Goal: Communication & Community: Answer question/provide support

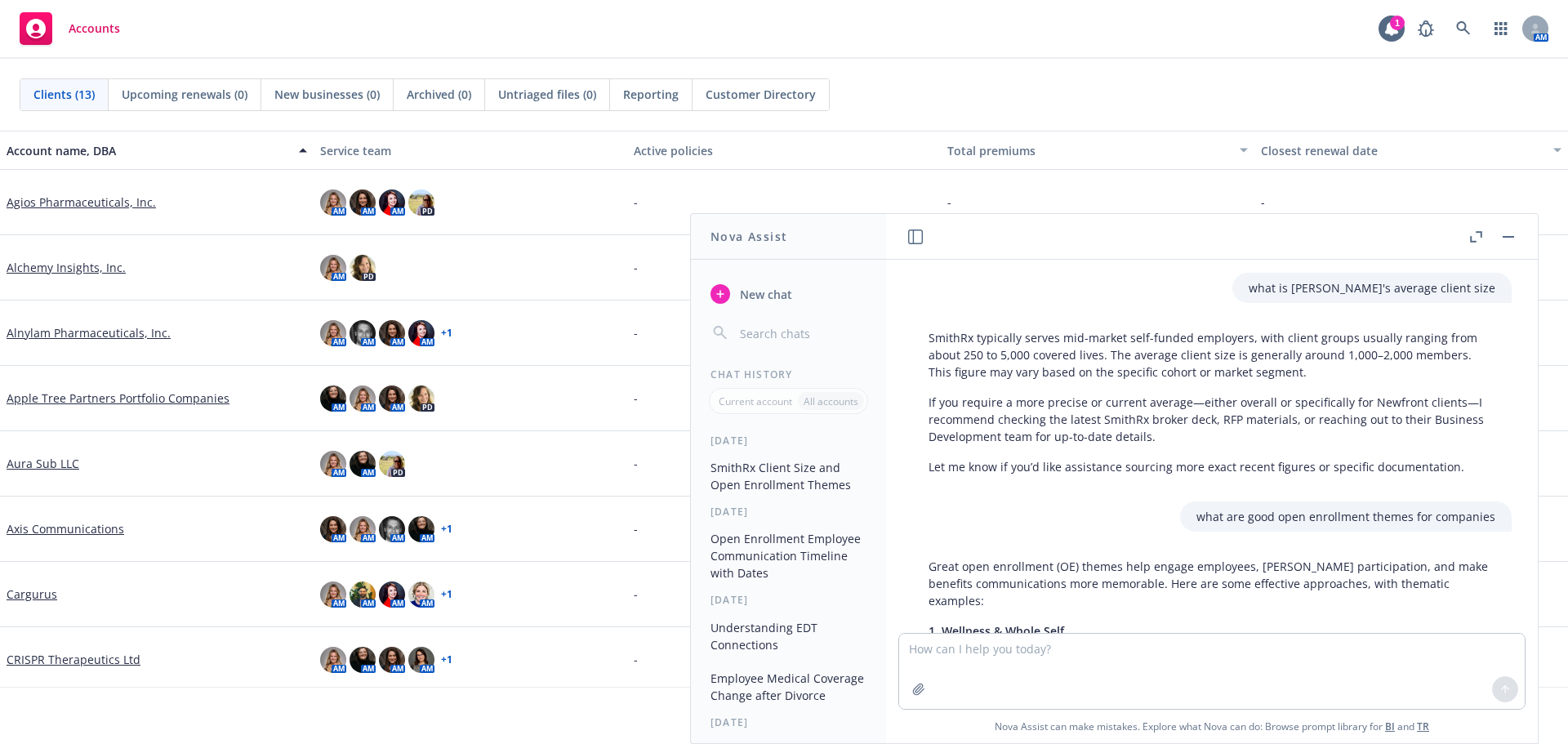
scroll to position [860, 0]
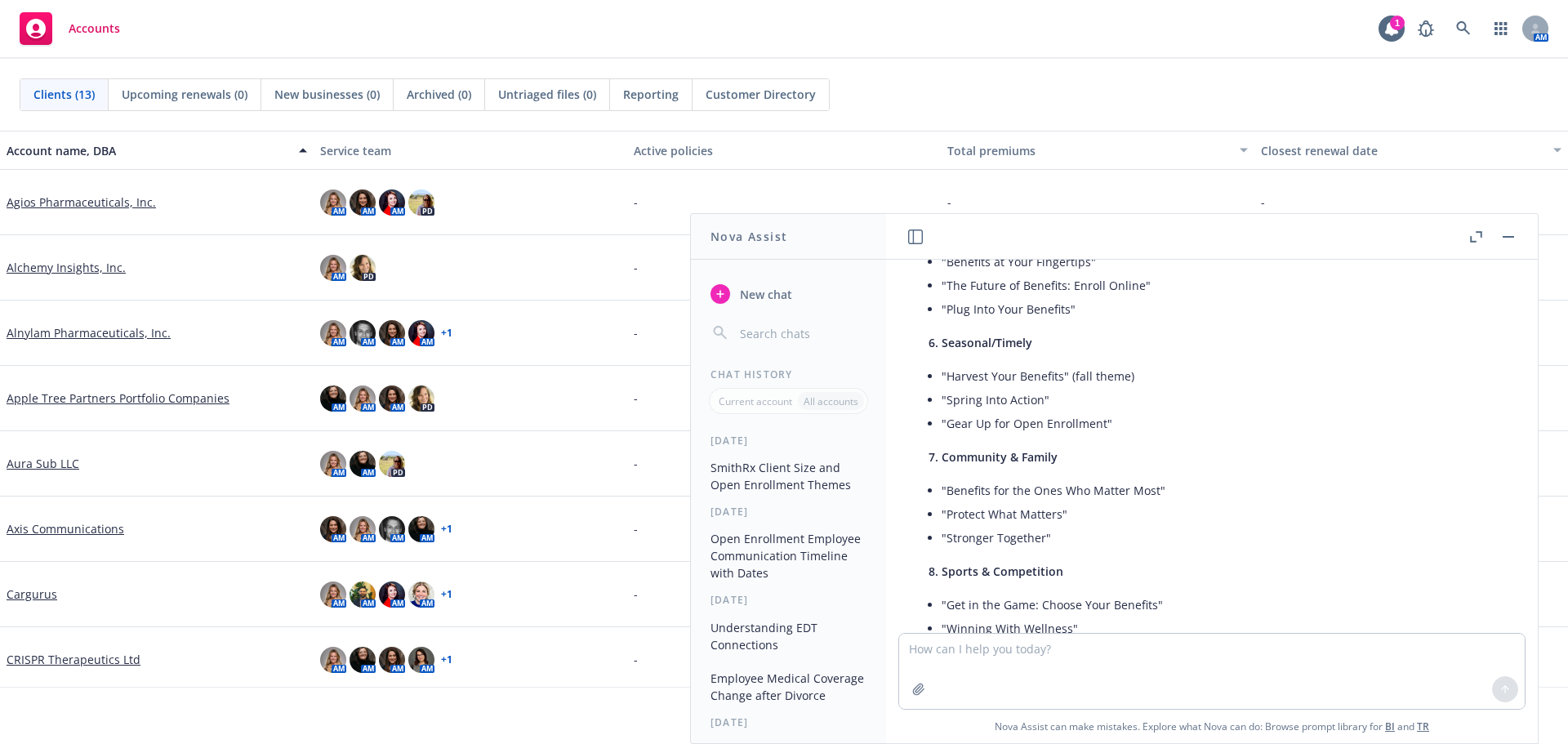
click at [1190, 655] on textarea at bounding box center [1212, 670] width 626 height 75
click at [918, 654] on textarea at bounding box center [1212, 670] width 626 height 75
type textarea "s"
type textarea "should this be reworded to be clearer: Thanks so much for confirming. We will l…"
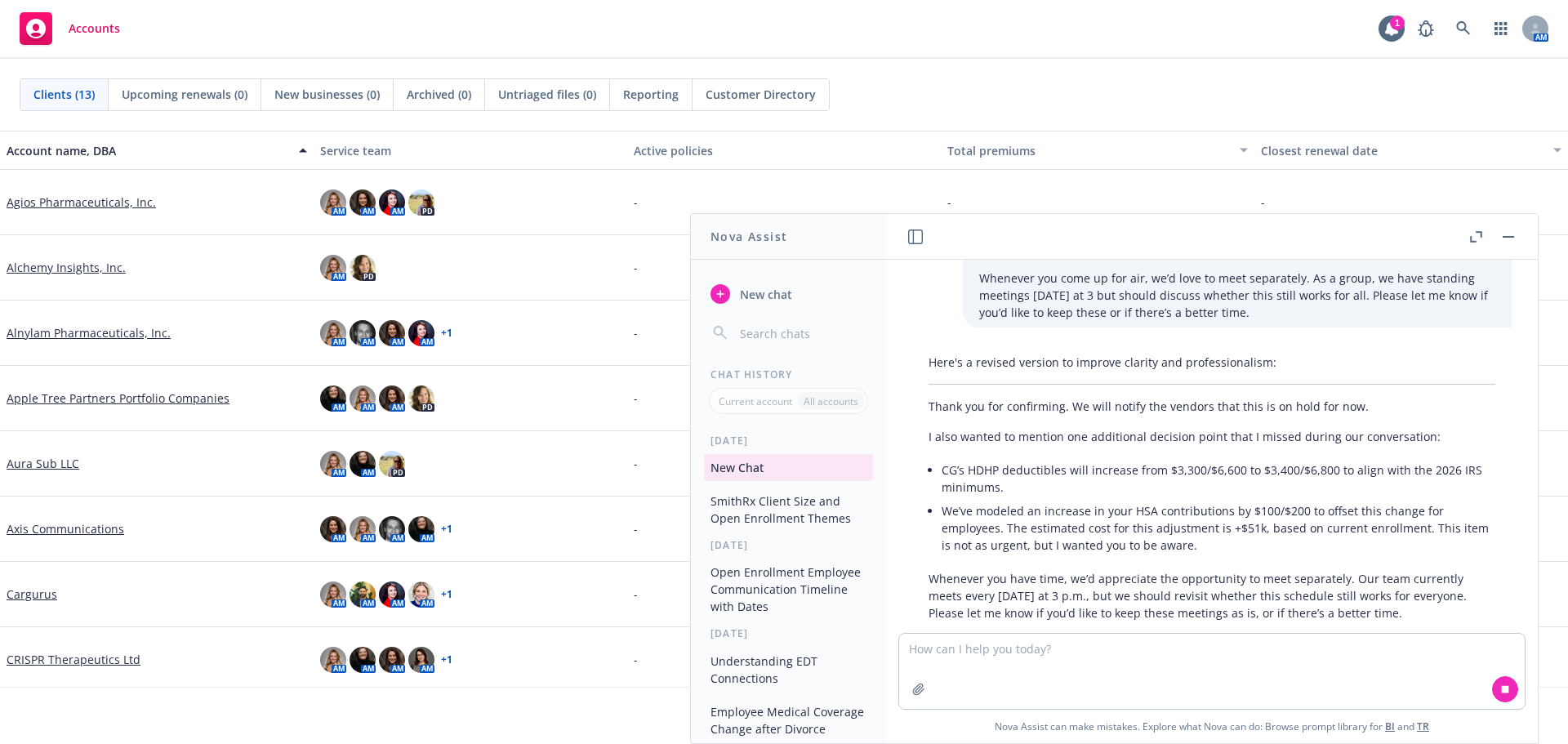
scroll to position [1693, 0]
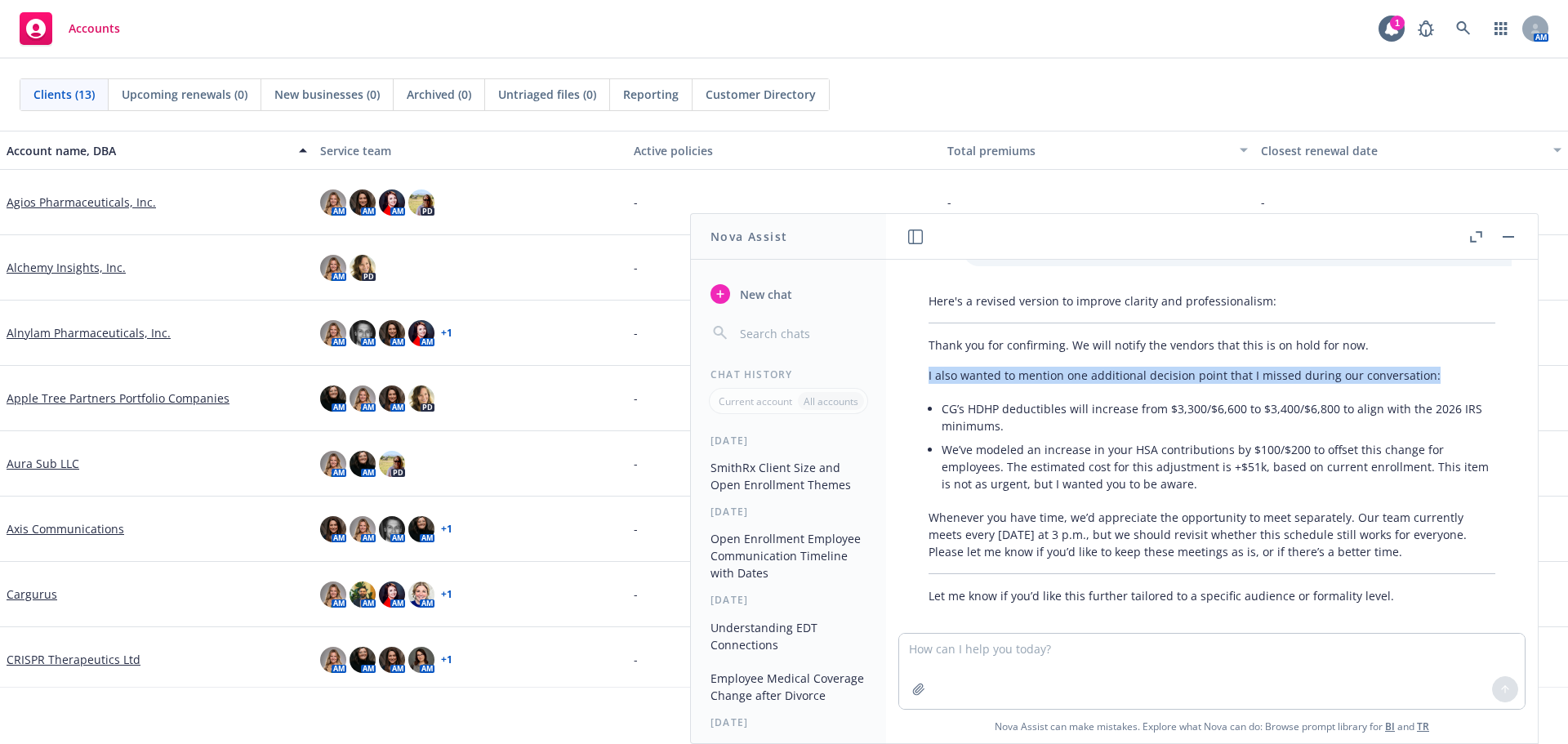
drag, startPoint x: 926, startPoint y: 359, endPoint x: 1425, endPoint y: 363, distance: 499.0
click at [1425, 363] on div "Here's a revised version to improve clarity and professionalism: Thank you for …" at bounding box center [1212, 448] width 600 height 325
copy p "I also wanted to mention one additional decision point that I missed during our…"
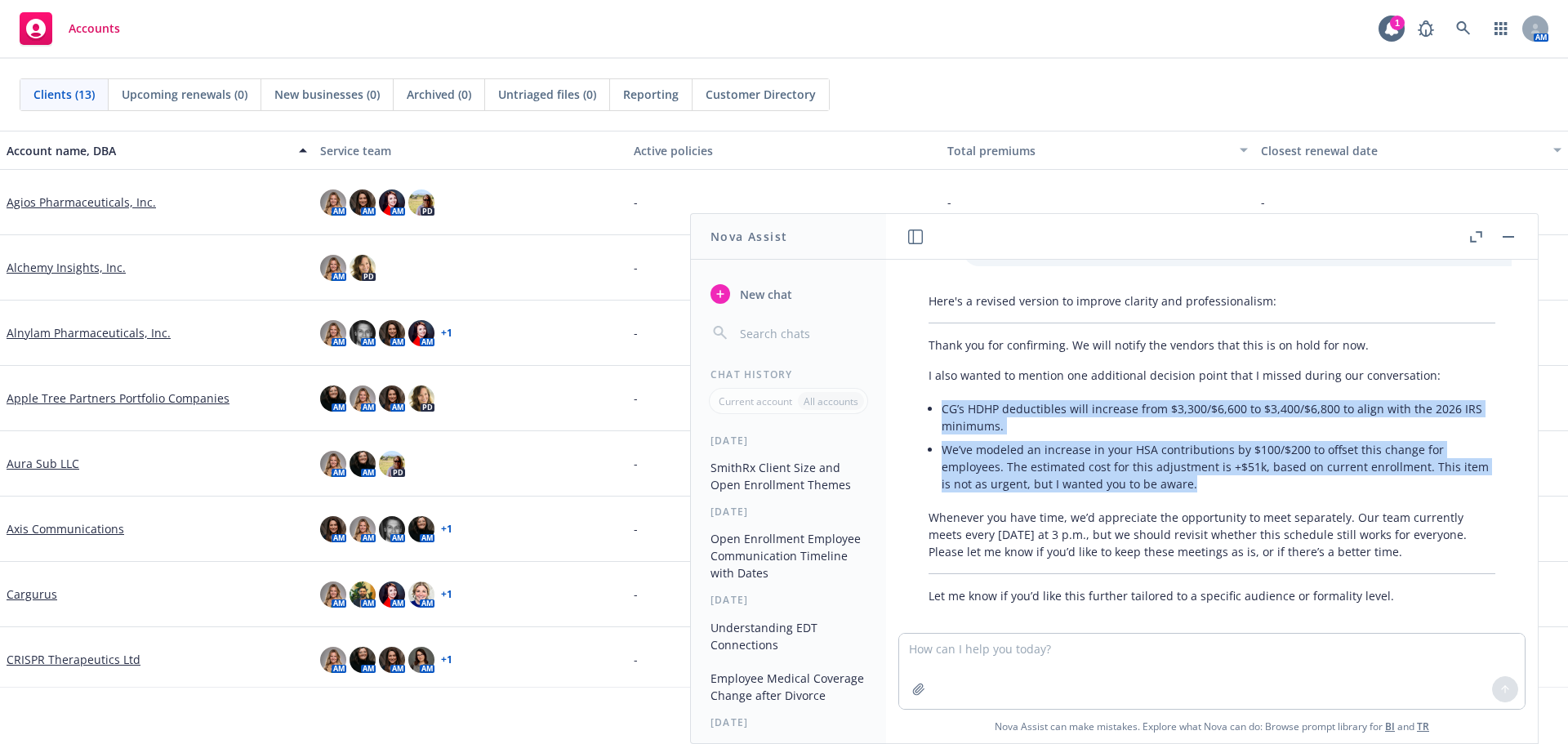
drag, startPoint x: 1248, startPoint y: 464, endPoint x: 942, endPoint y: 391, distance: 314.6
click at [942, 397] on ul "CG’s HDHP deductibles will increase from $3,300/$6,600 to $3,400/$6,800 to alig…" at bounding box center [1218, 446] width 554 height 99
copy ul "CG’s HDHP deductibles will increase from $3,300/$6,600 to $3,400/$6,800 to alig…"
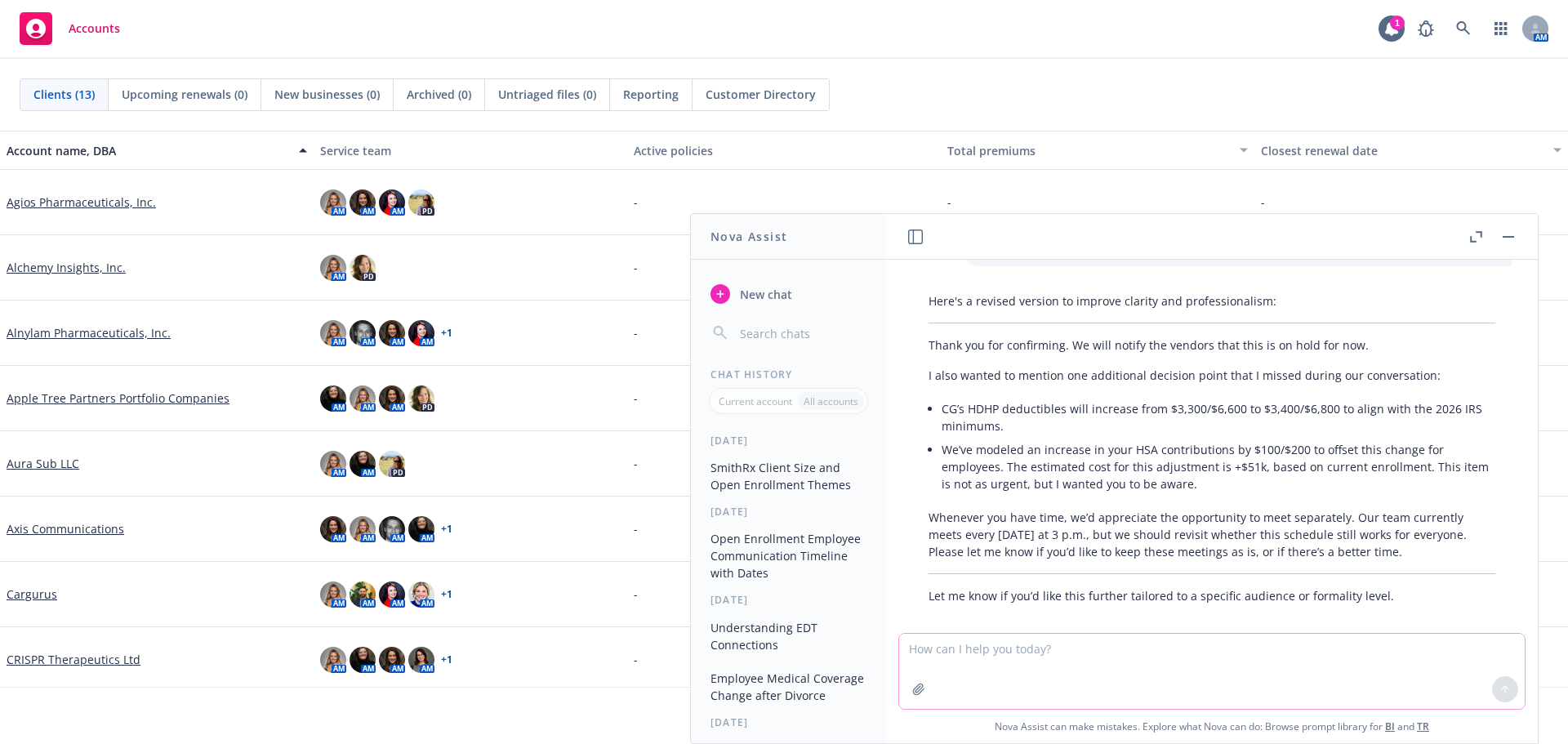
click at [1061, 660] on textarea at bounding box center [1212, 670] width 626 height 75
type textarea "make any improvements for clarity"
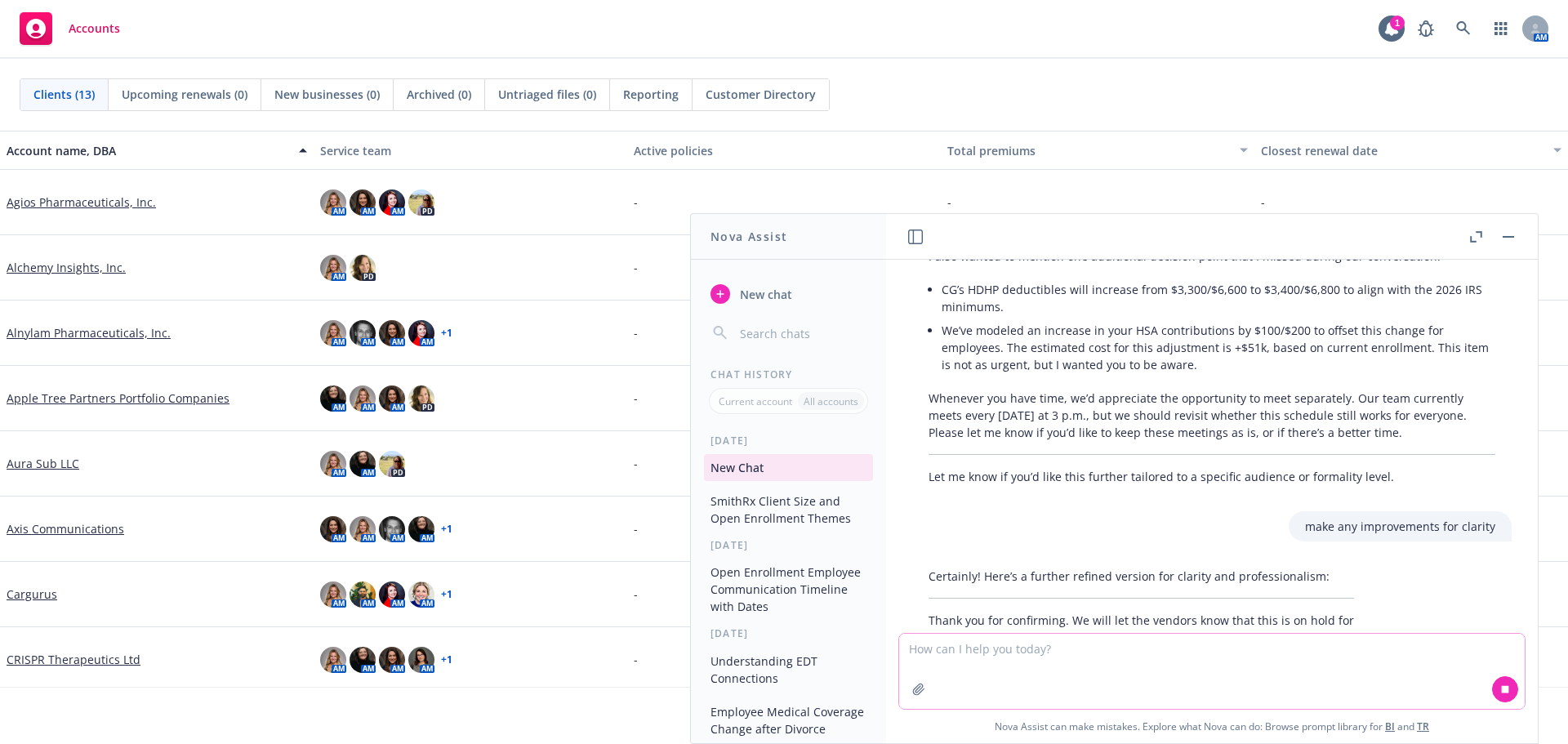
scroll to position [1836, 0]
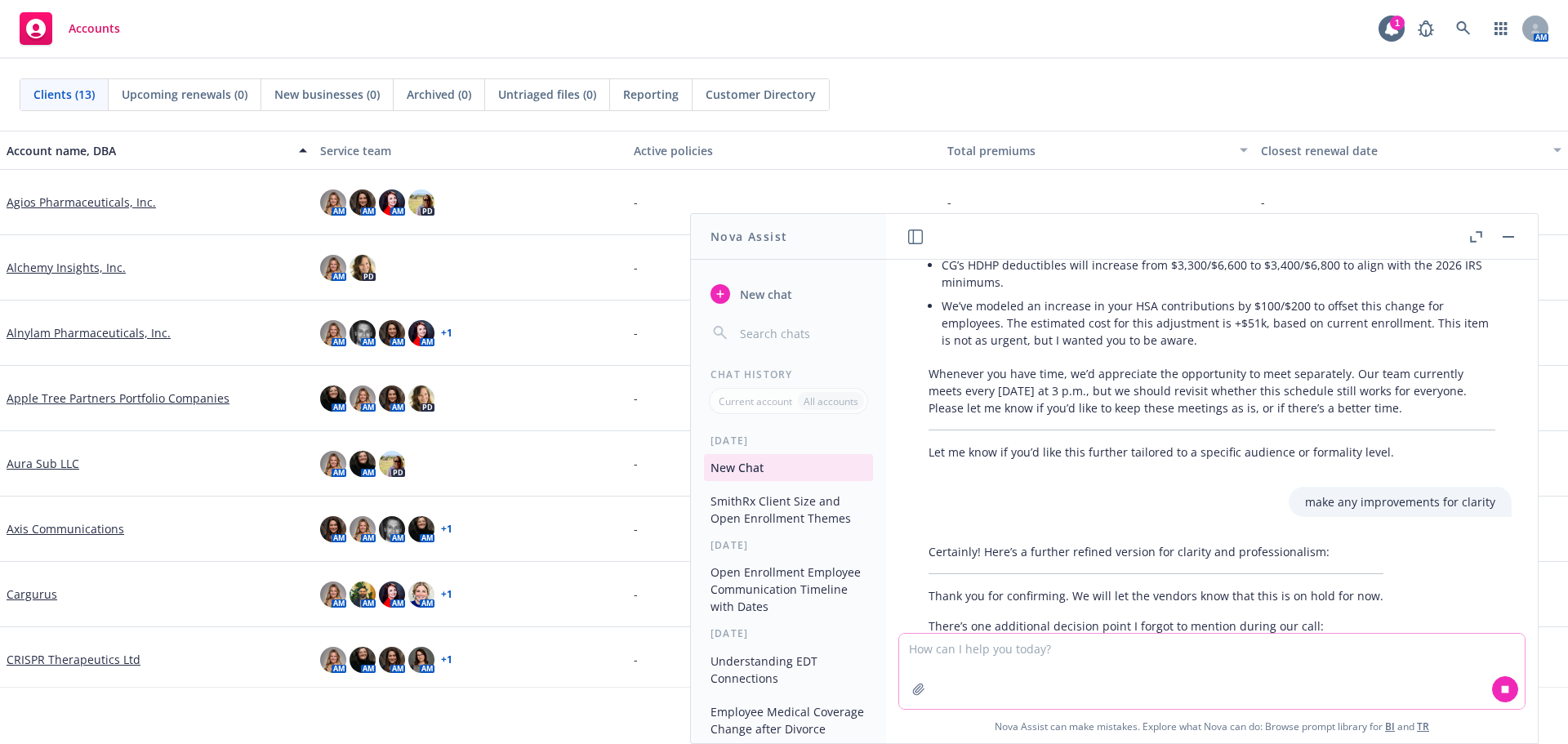
click at [1063, 654] on textarea at bounding box center [1212, 670] width 626 height 75
click at [972, 678] on textarea at bounding box center [1212, 670] width 626 height 75
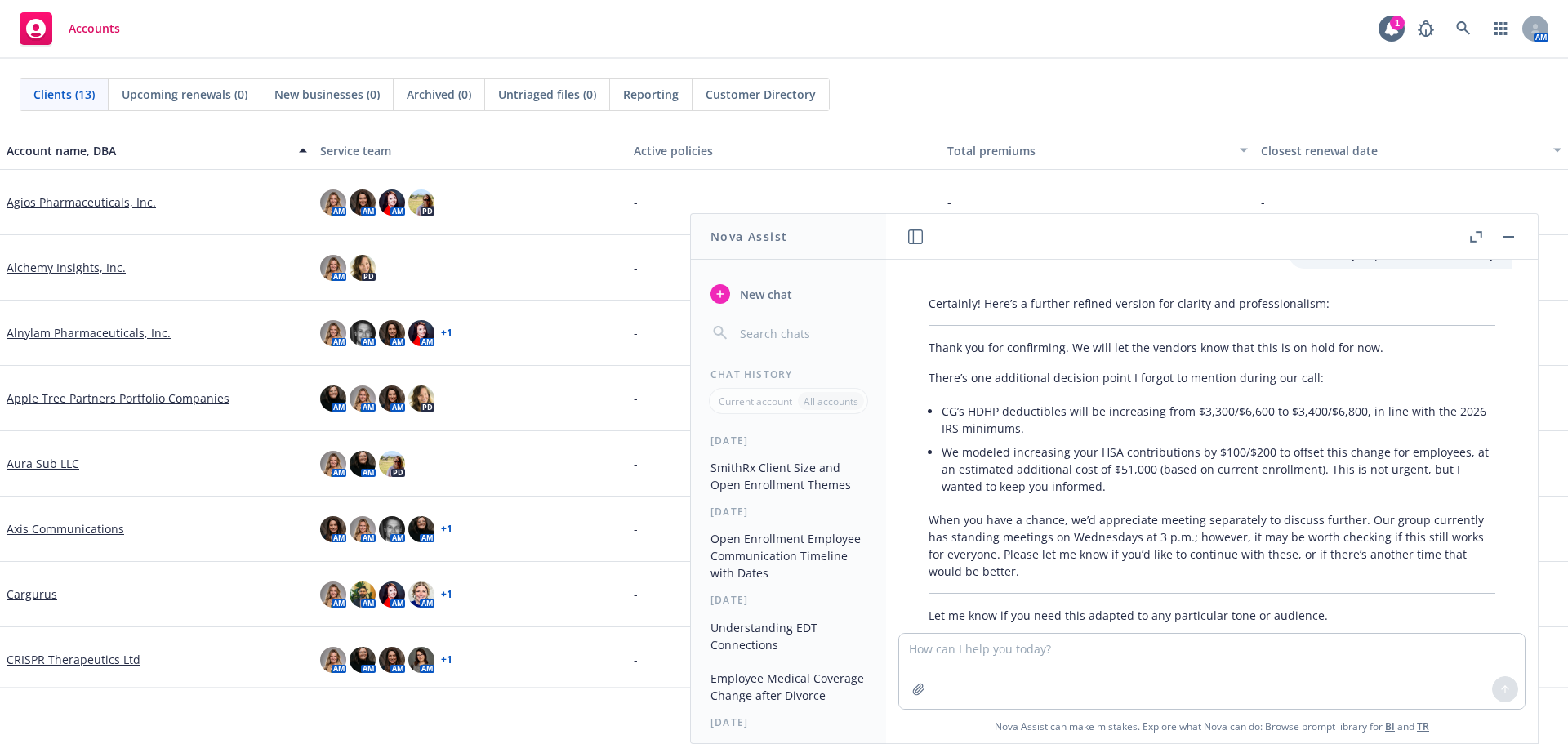
scroll to position [2104, 0]
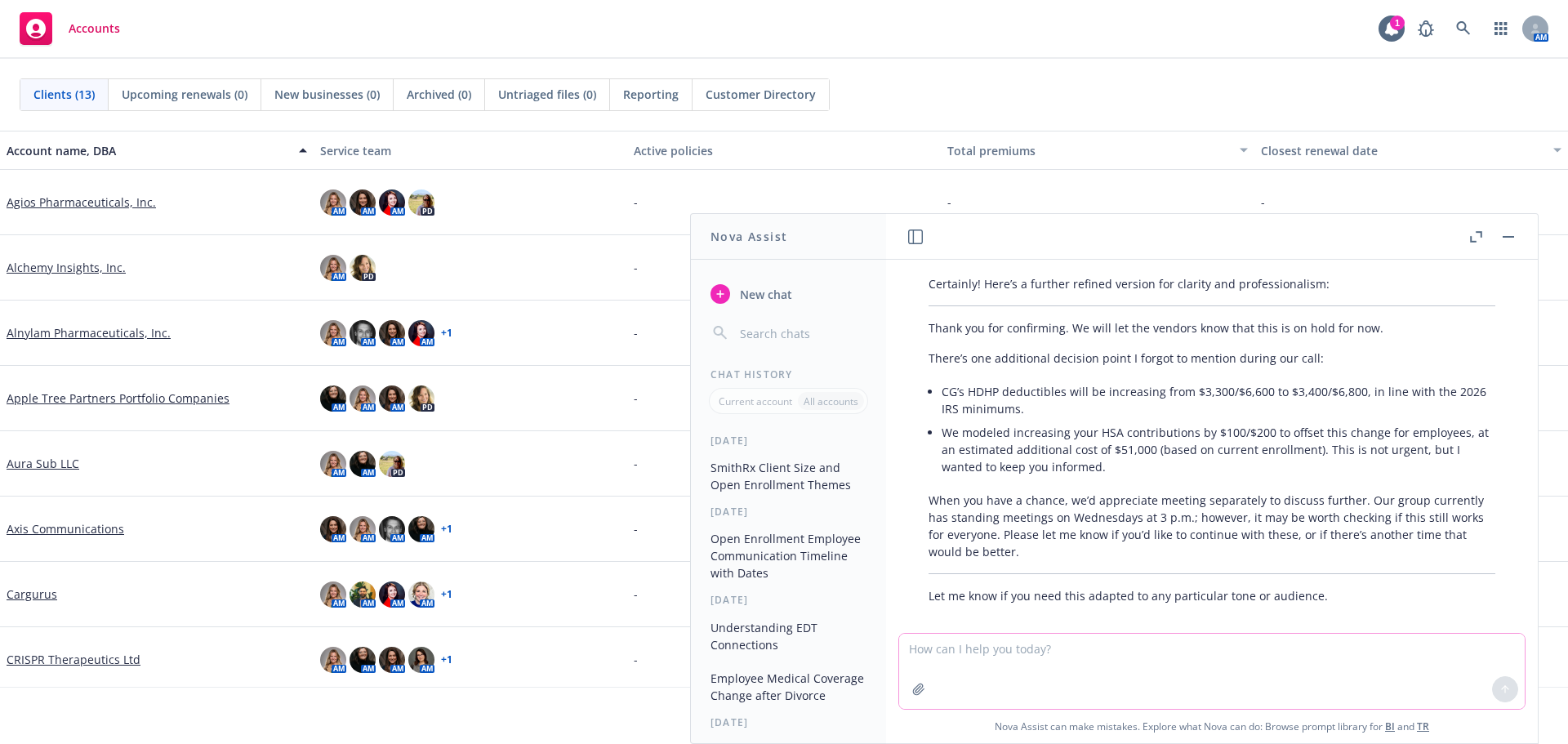
click at [957, 654] on textarea at bounding box center [1212, 670] width 626 height 75
click at [983, 654] on textarea at bounding box center [1212, 670] width 626 height 75
click at [1027, 654] on textarea at bounding box center [1212, 670] width 626 height 75
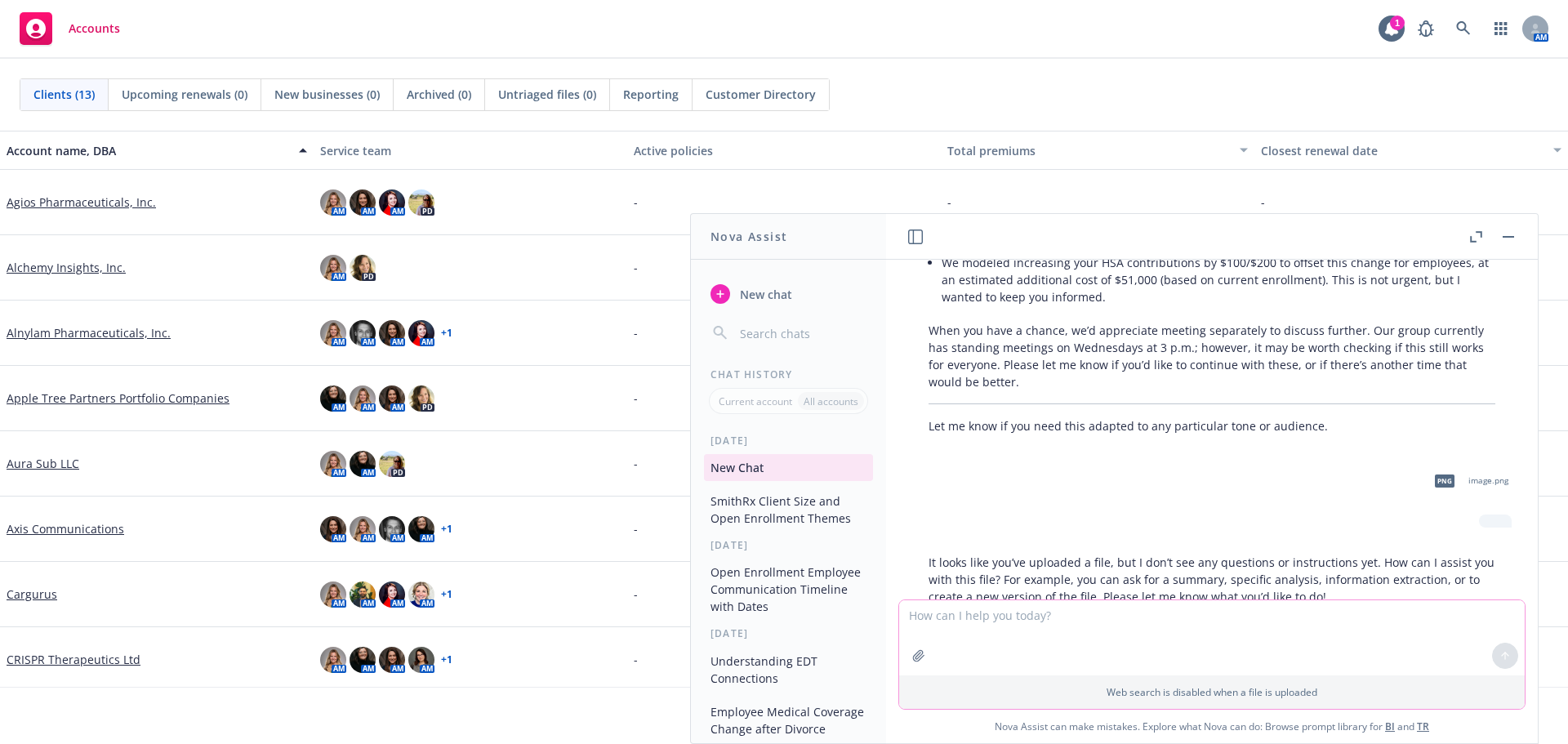
scroll to position [2308, 0]
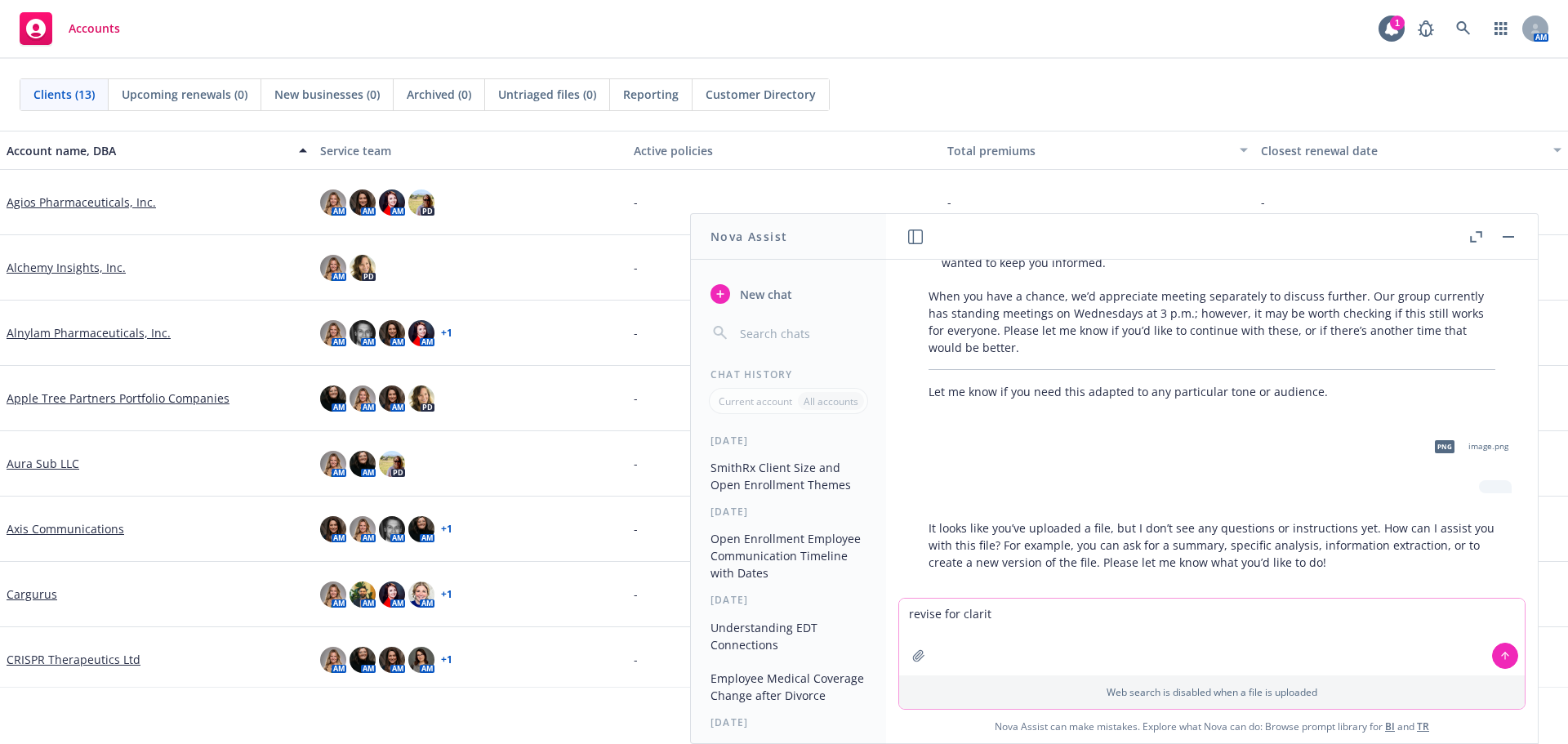
type textarea "revise for clarity"
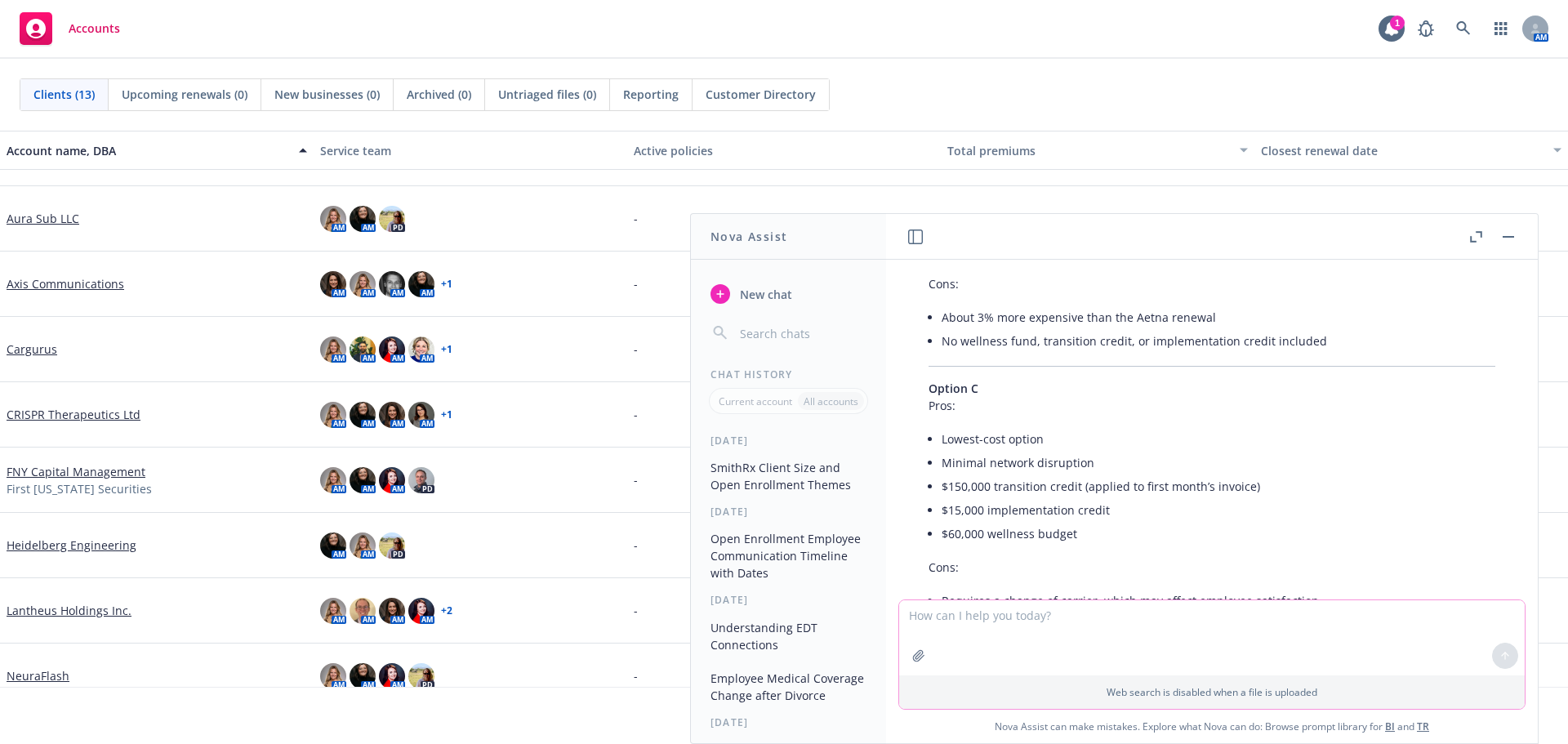
scroll to position [3149, 0]
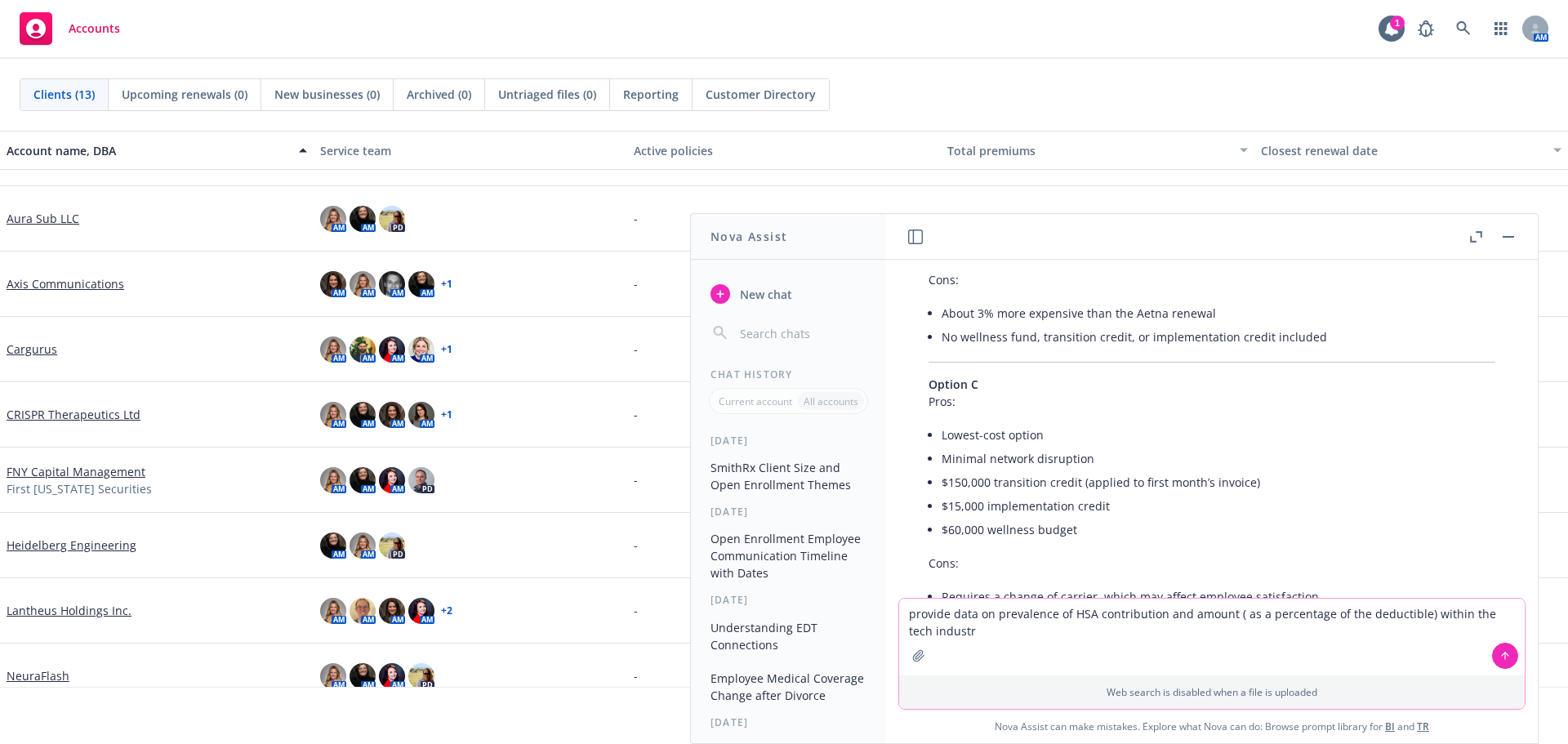
type textarea "provide data on prevalence of HSA contribution and amount ( as a percentage of …"
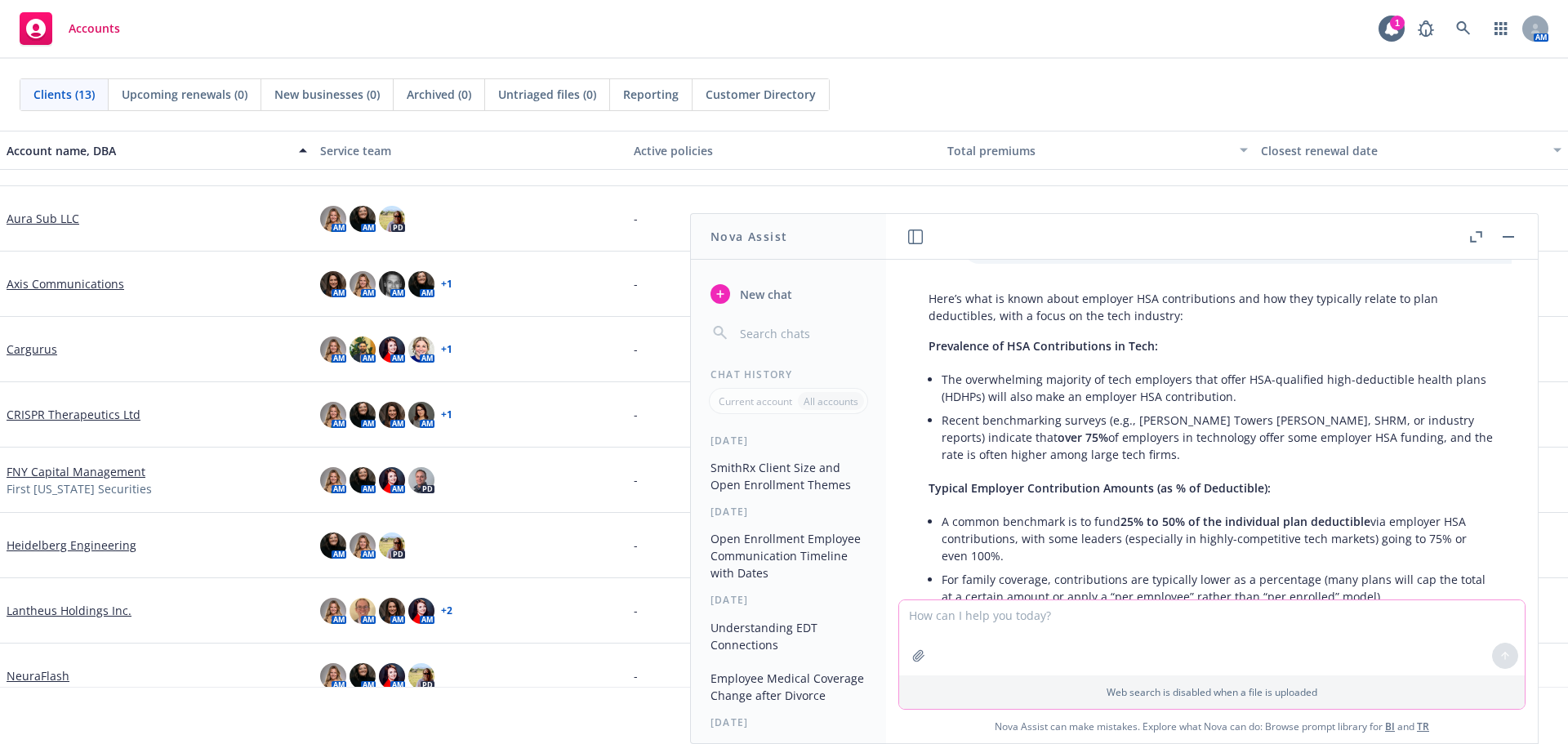
scroll to position [3687, 0]
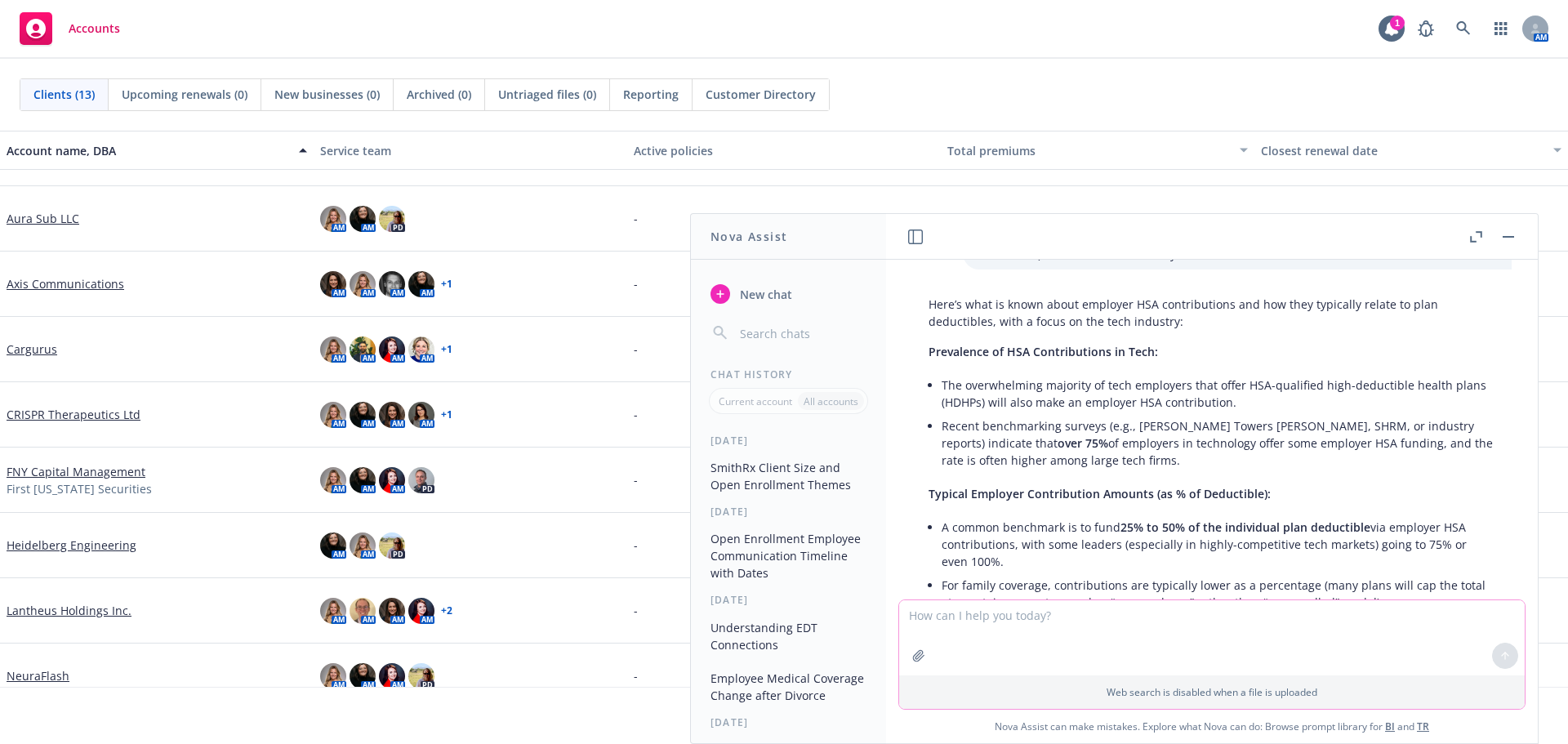
paste textarea "Past benchmarking analysis indicated that your HSA contributions (S) are in lin…"
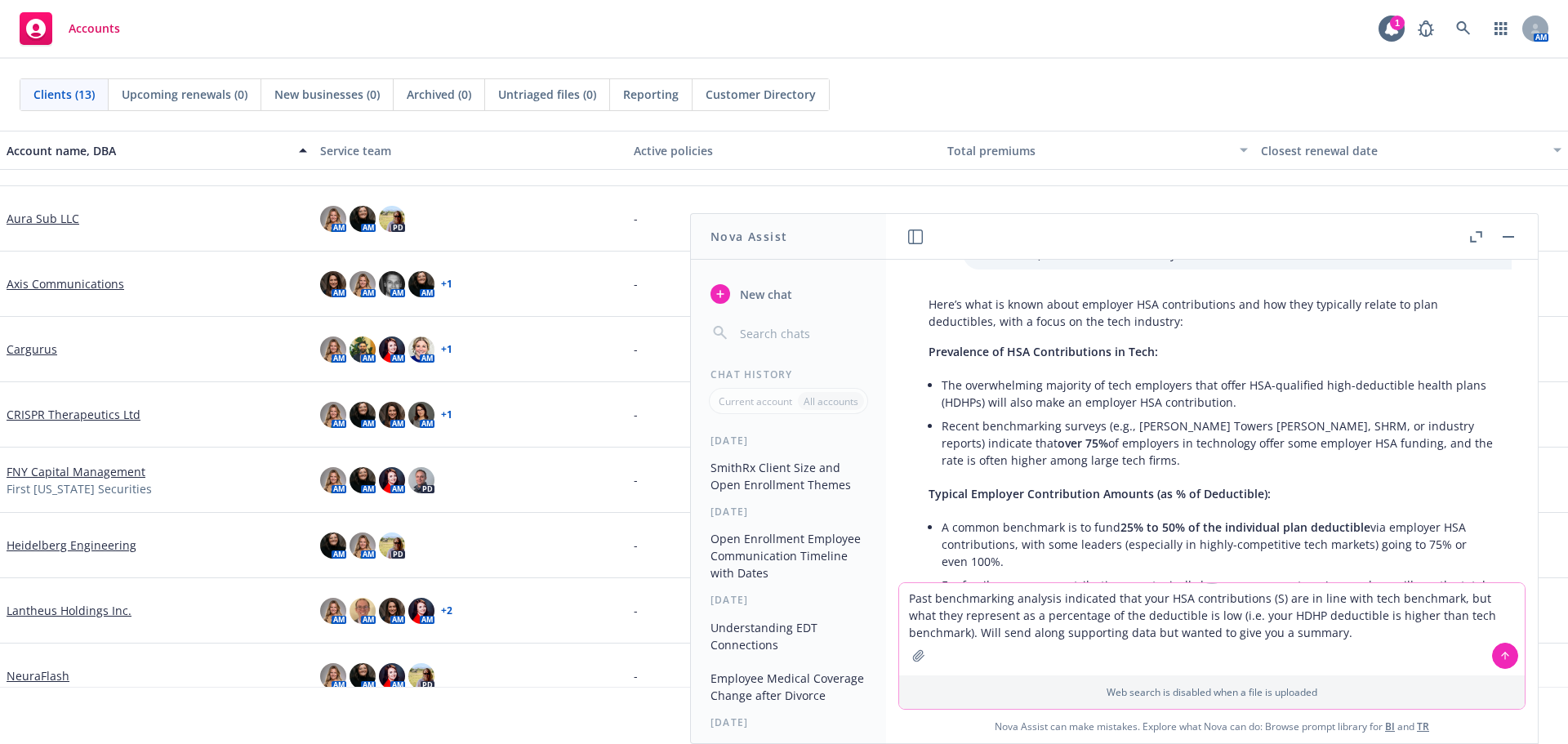
click at [901, 594] on textarea "Past benchmarking analysis indicated that your HSA contributions (S) are in lin…" at bounding box center [1212, 629] width 626 height 92
type textarea "improve: Past benchmarking analysis indicated that your HSA contributions (S) a…"
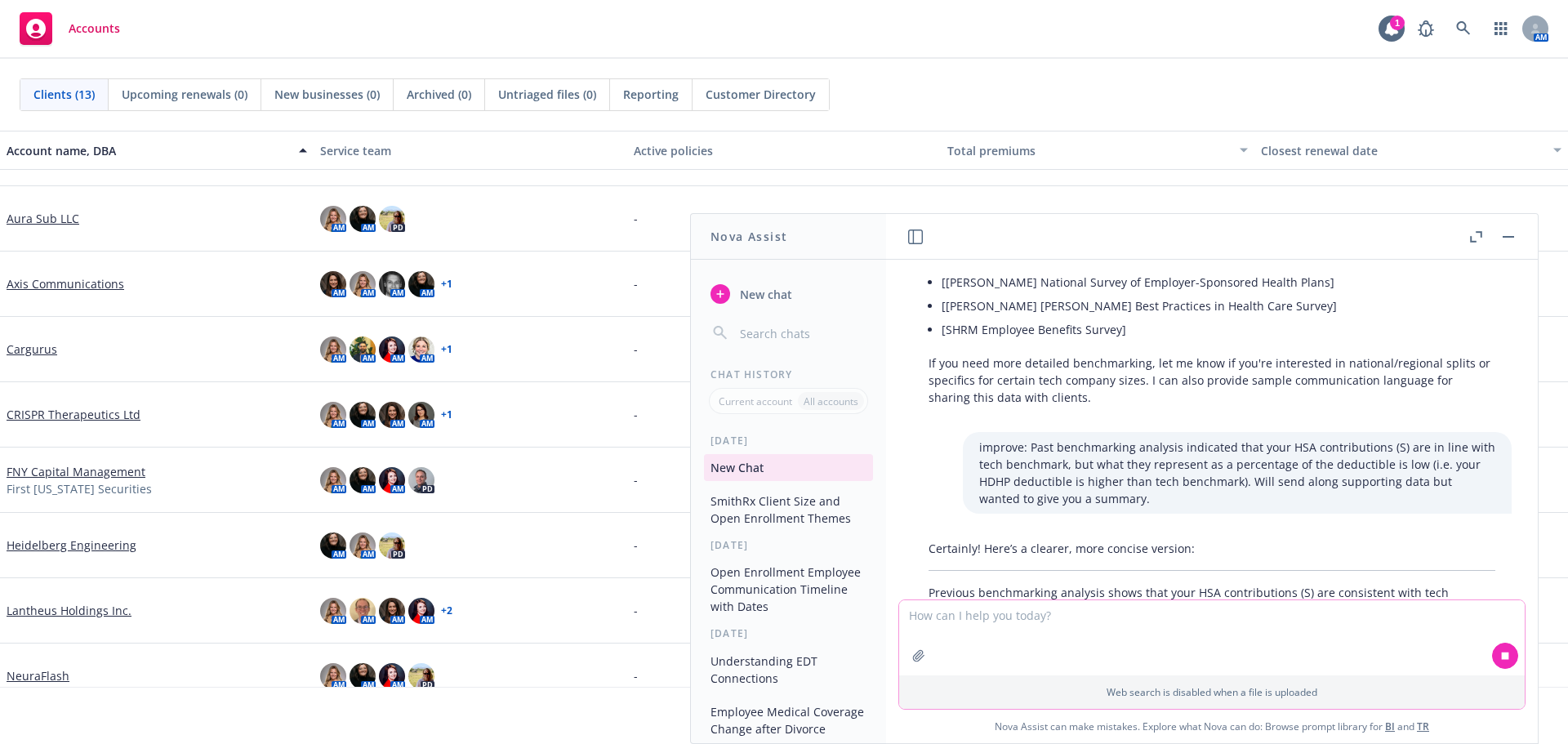
scroll to position [4669, 0]
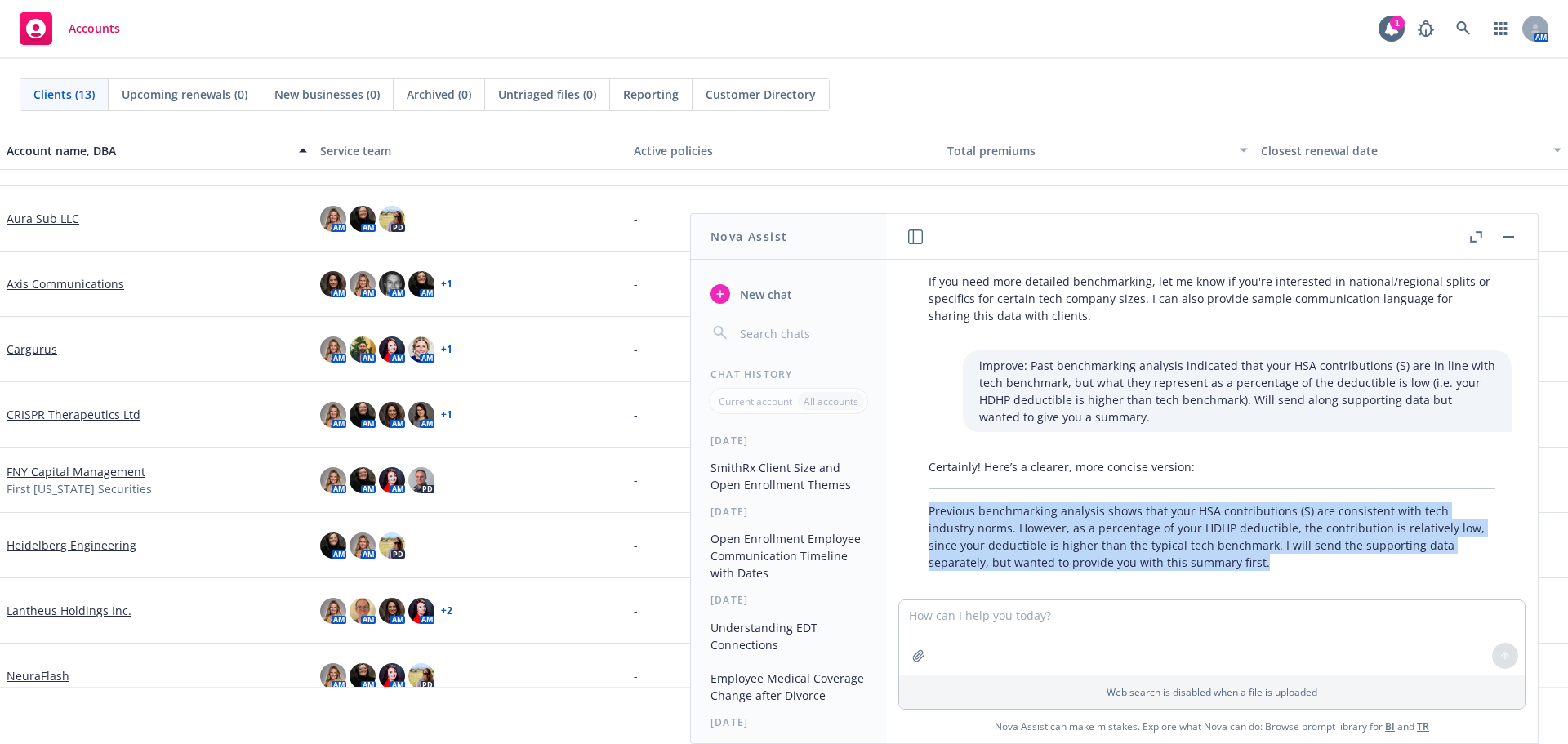
drag, startPoint x: 926, startPoint y: 492, endPoint x: 1321, endPoint y: 542, distance: 398.2
click at [1321, 542] on div "Certainly! Here’s a clearer, more concise version: Previous benchmarking analys…" at bounding box center [1212, 514] width 600 height 126
copy p "Previous benchmarking analysis shows that your HSA contributions (S) are consis…"
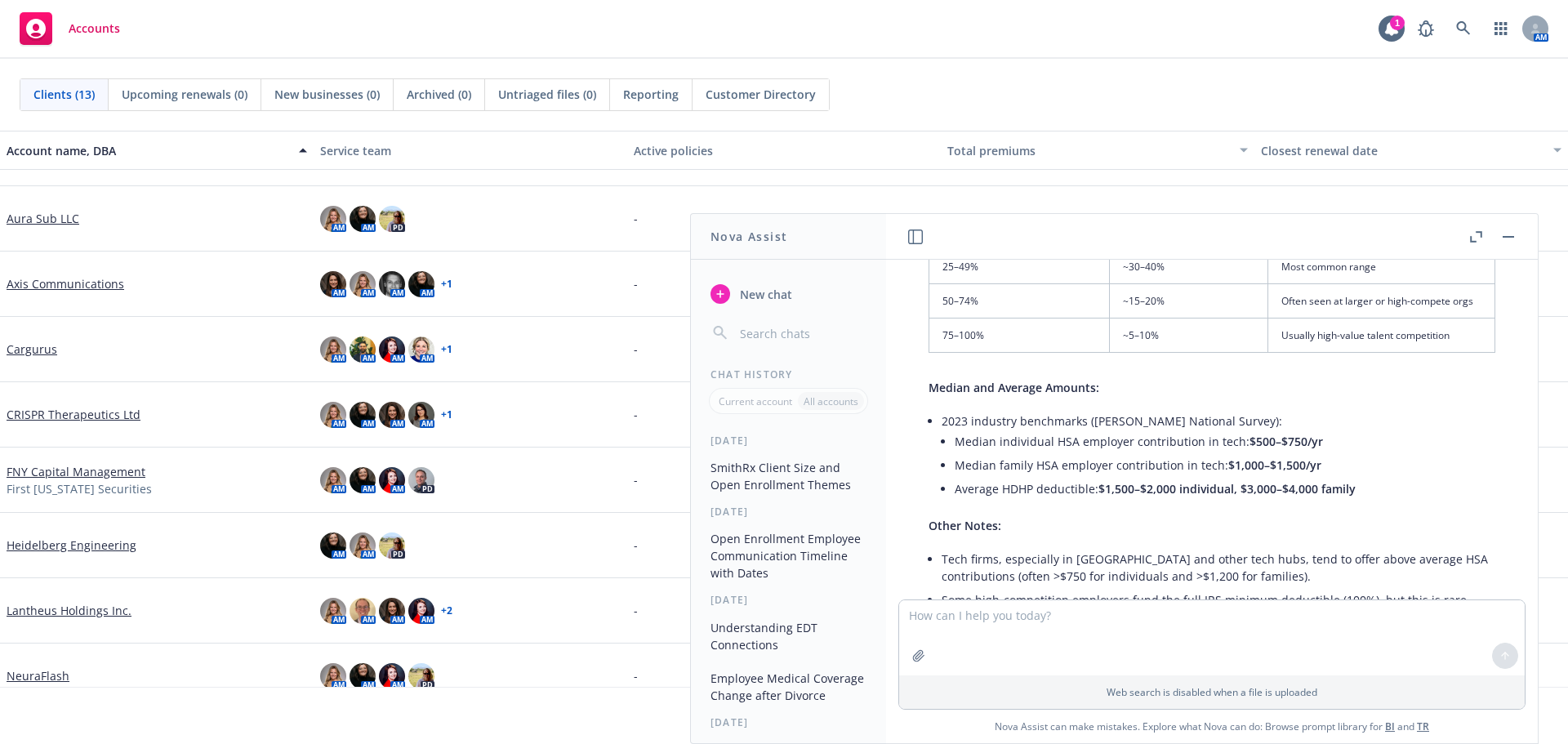
scroll to position [4097, 0]
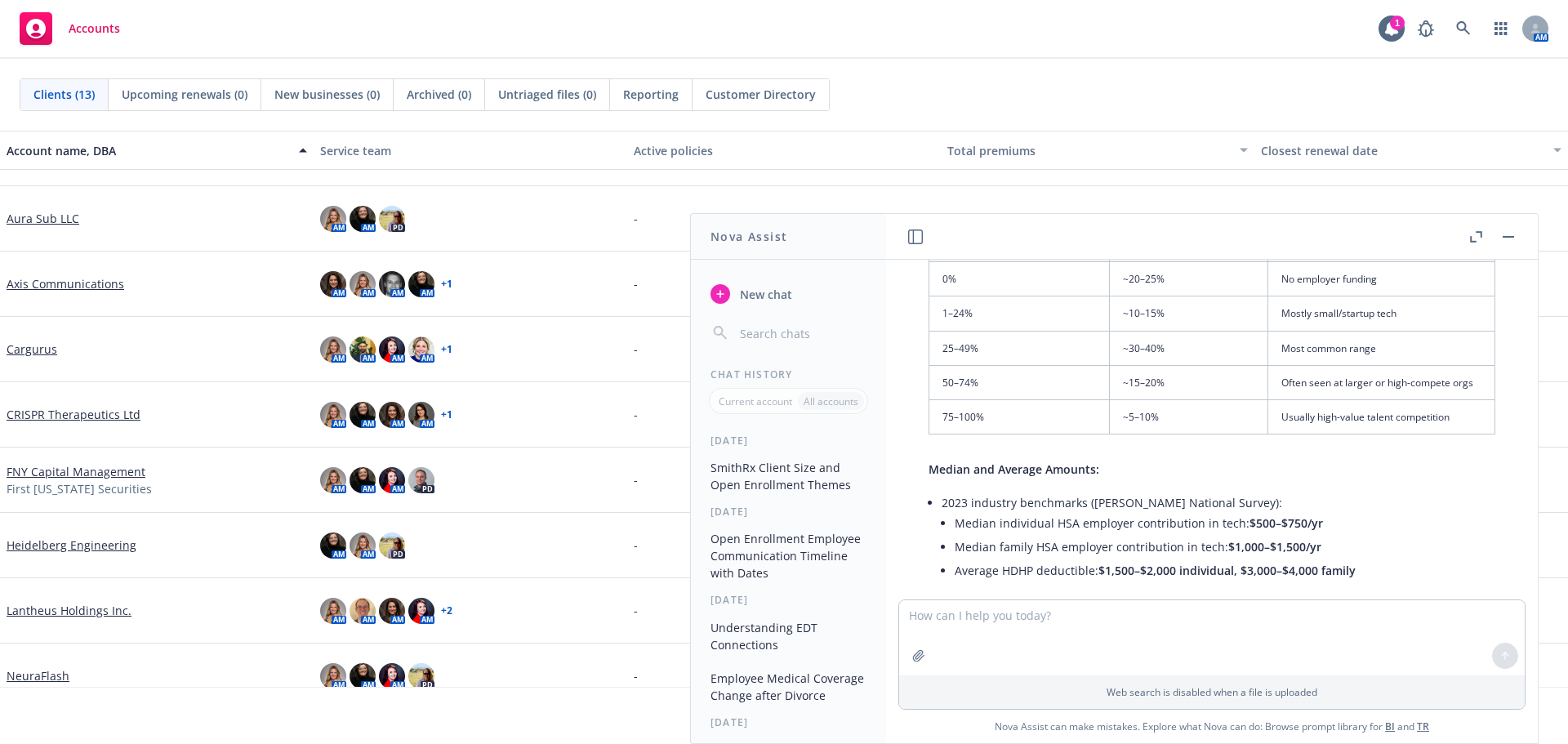
click at [1339, 97] on div "Clients (13) Upcoming renewals (0) New businesses (0) Archived (0) Untriaged fi…" at bounding box center [784, 95] width 1529 height 33
click at [1009, 631] on textarea at bounding box center [1212, 637] width 626 height 75
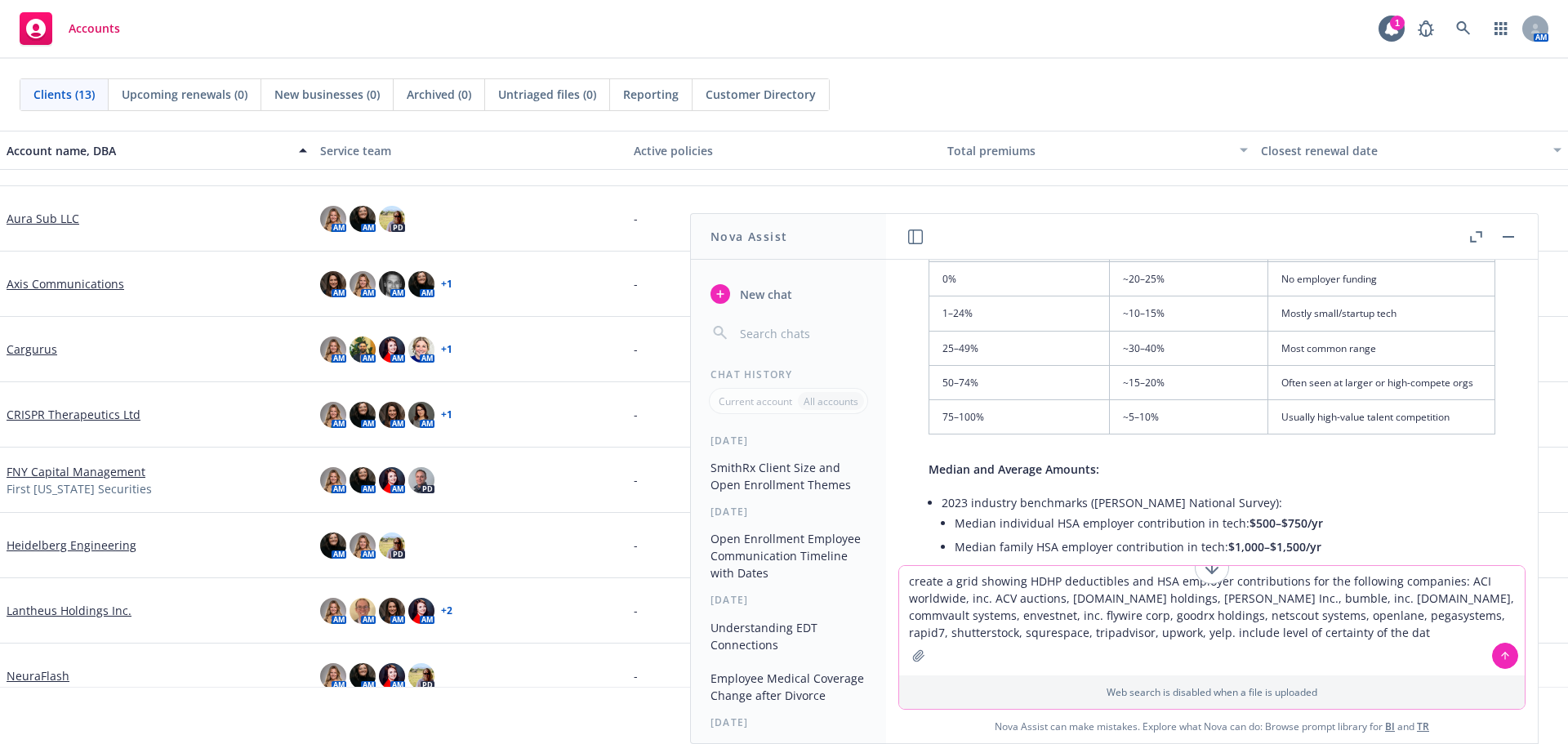
type textarea "create a grid showing HDHP deductibles and HSA employer contributions for the f…"
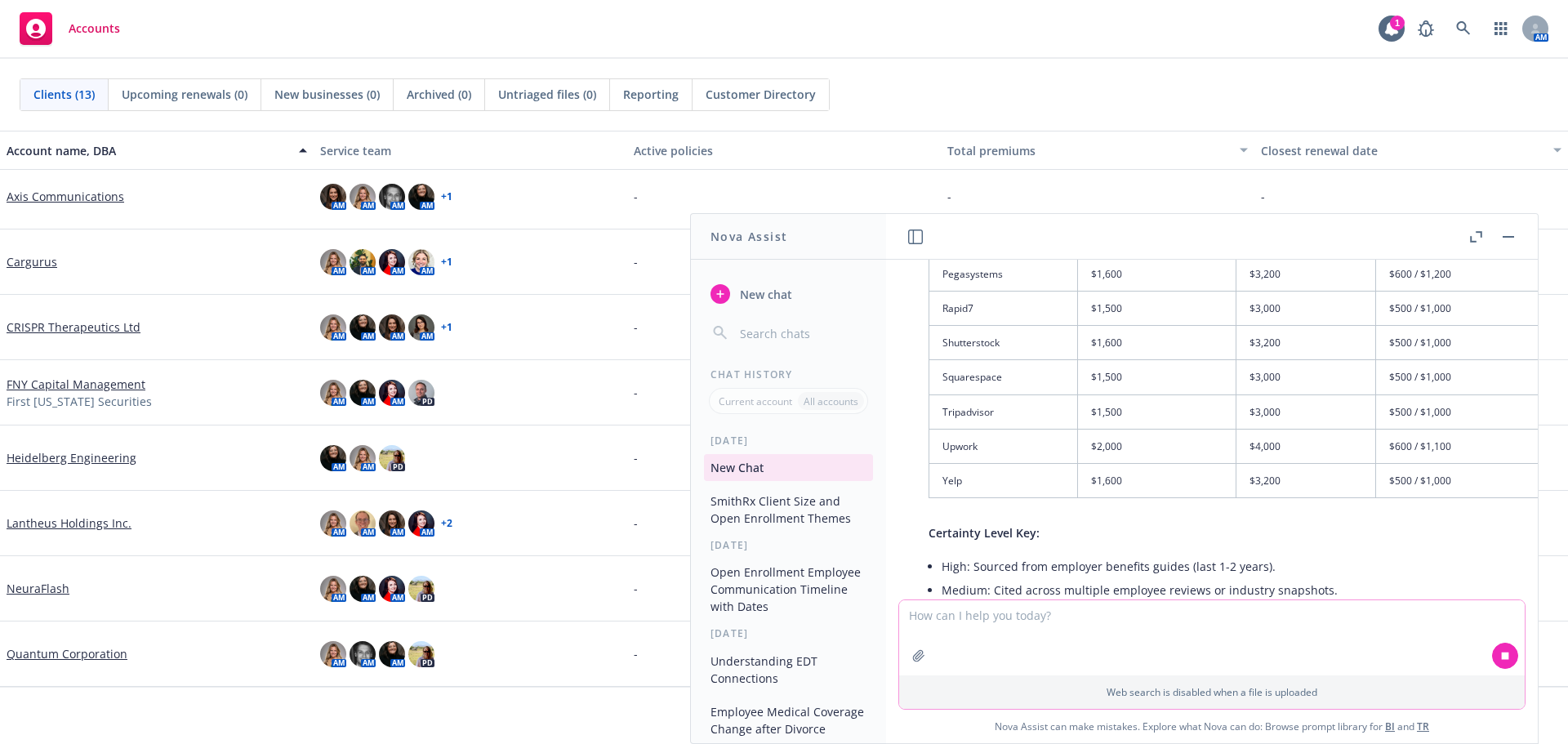
scroll to position [5705, 0]
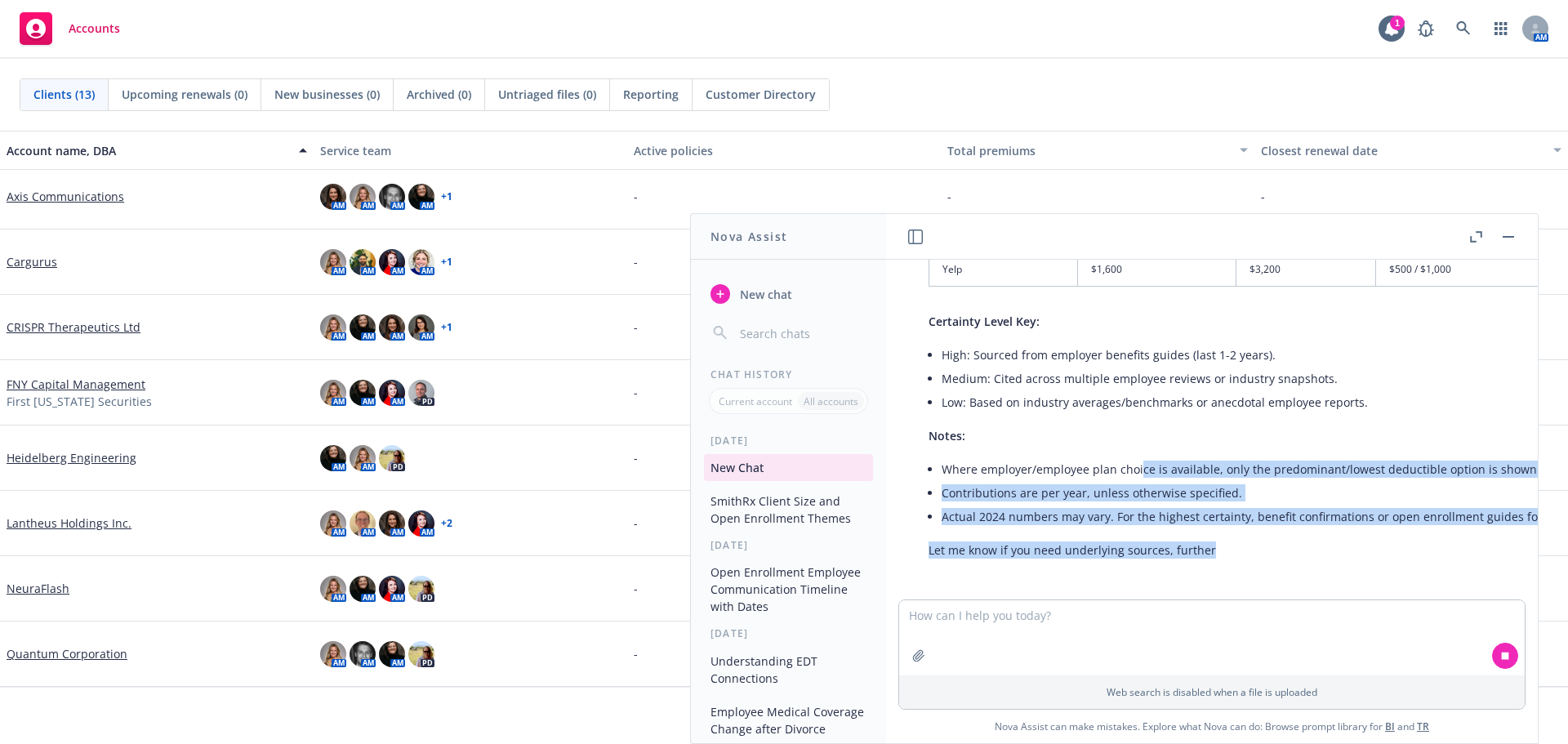
drag, startPoint x: 1138, startPoint y: 584, endPoint x: 1272, endPoint y: 595, distance: 134.5
click at [1272, 595] on div "what is SmithRx's average client size SmithRx typically serves mid-market self-…" at bounding box center [1212, 429] width 652 height 340
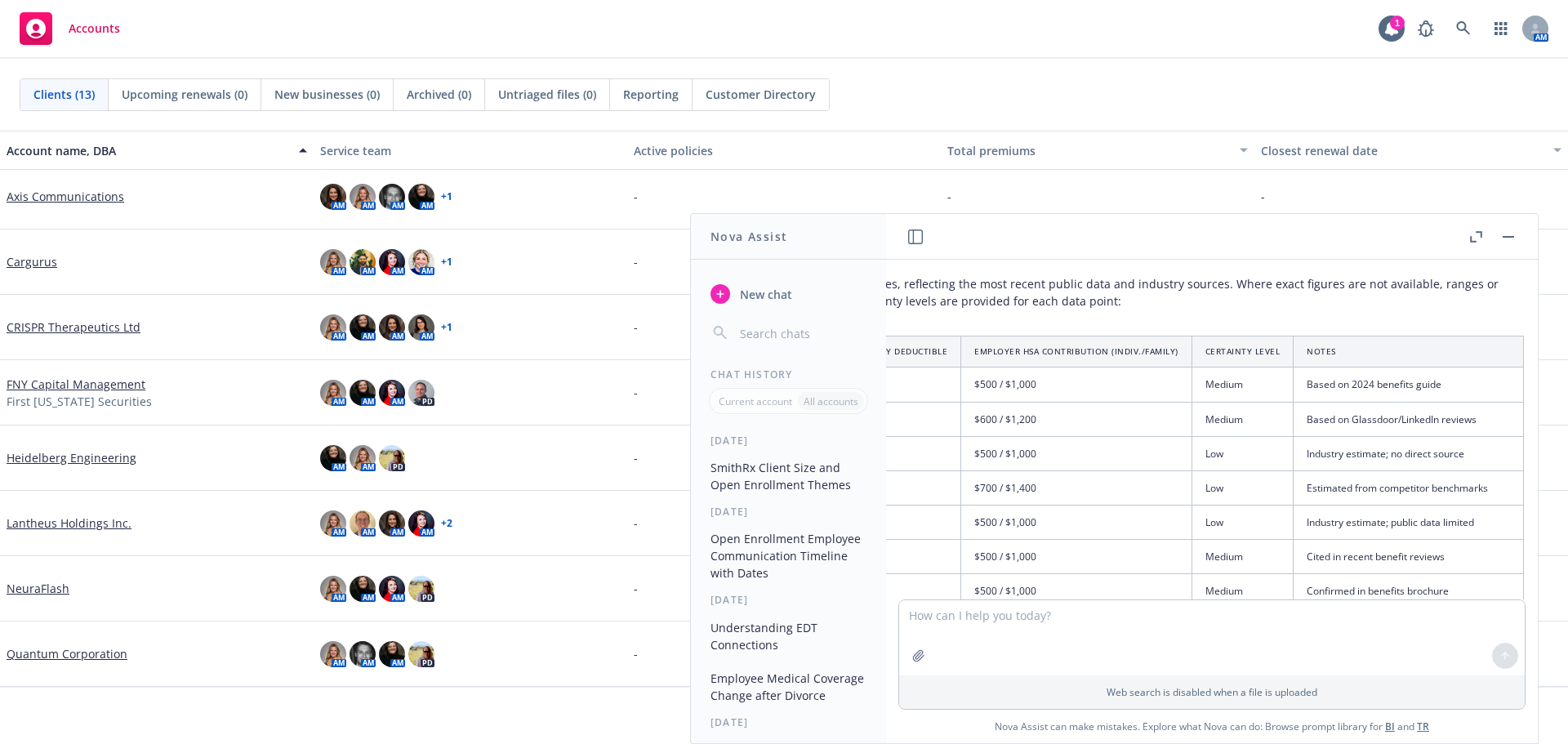
scroll to position [5115, 0]
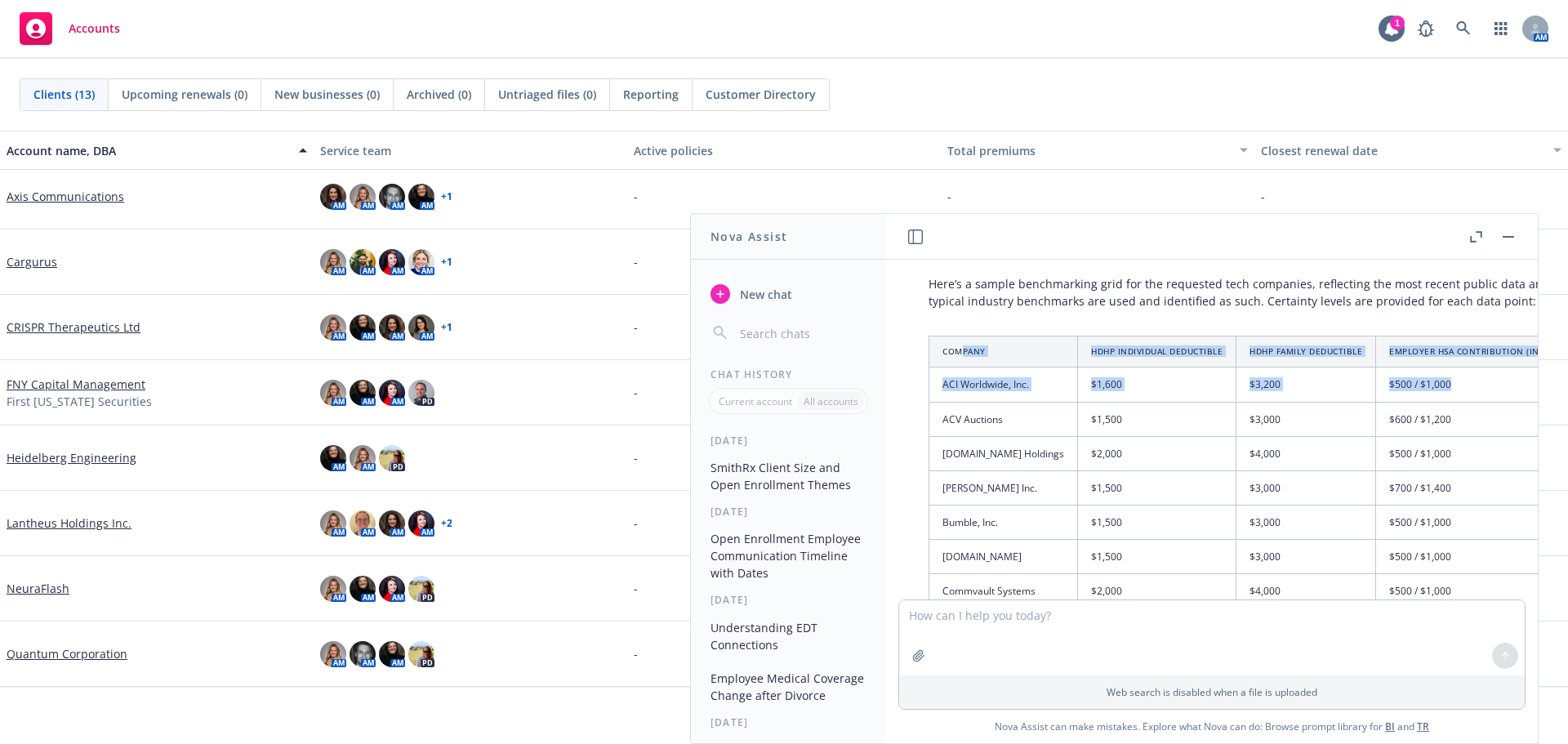
drag, startPoint x: 964, startPoint y: 332, endPoint x: 1454, endPoint y: 349, distance: 490.3
click at [1454, 349] on table "Company HDHP Individual Deductible HDHP Family Deductible Employer HSA Contribu…" at bounding box center [1434, 678] width 1011 height 686
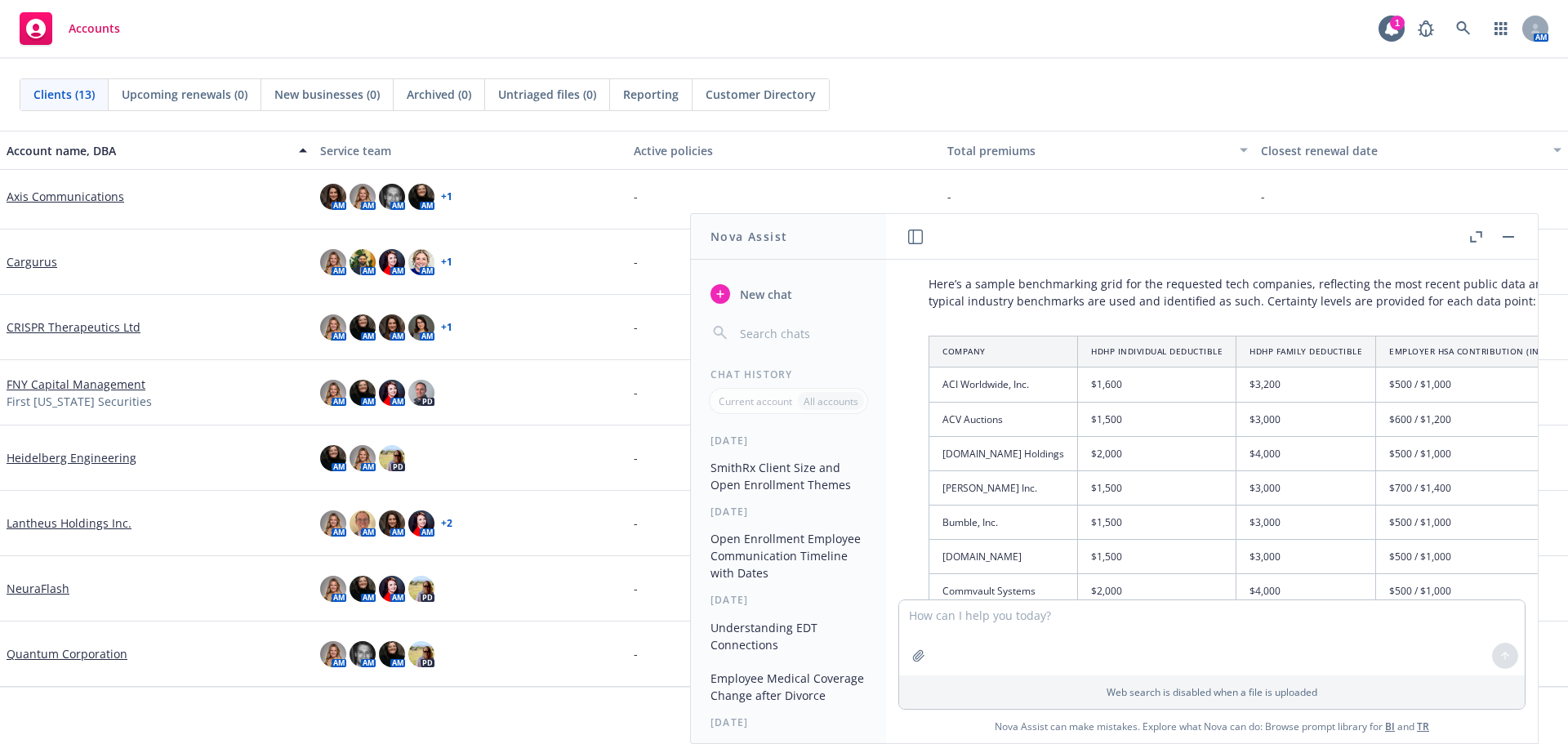
click at [953, 339] on th "Company" at bounding box center [1004, 352] width 149 height 31
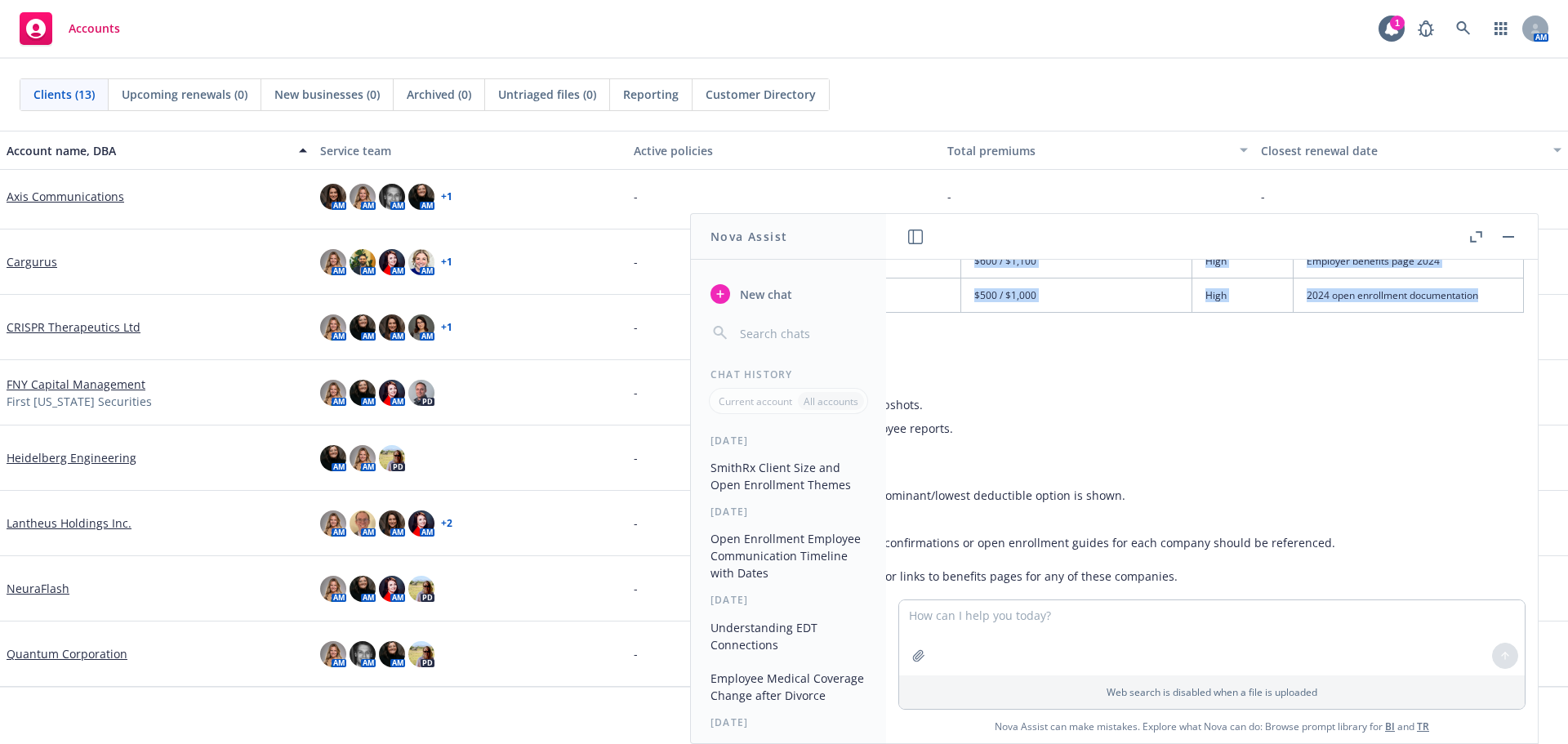
scroll to position [5719, 415]
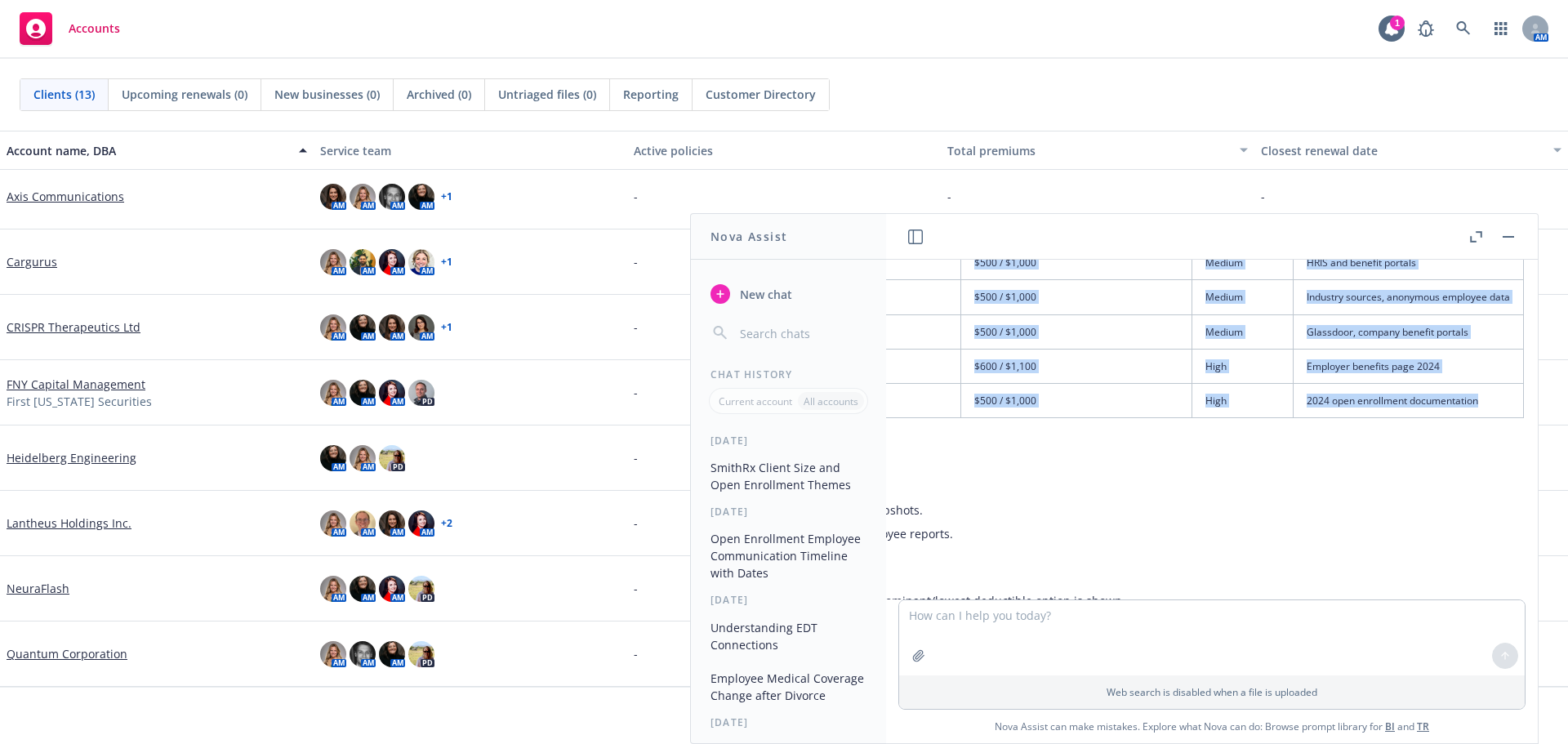
drag, startPoint x: 943, startPoint y: 334, endPoint x: 1459, endPoint y: 387, distance: 518.7
click at [1459, 387] on table "Company HDHP Individual Deductible HDHP Family Deductible Employer HSA Contribu…" at bounding box center [1018, 74] width 1011 height 686
copy table "Company HDHP Individual Deductible HDHP Family Deductible Employer HSA Contribu…"
